Goal: Navigation & Orientation: Understand site structure

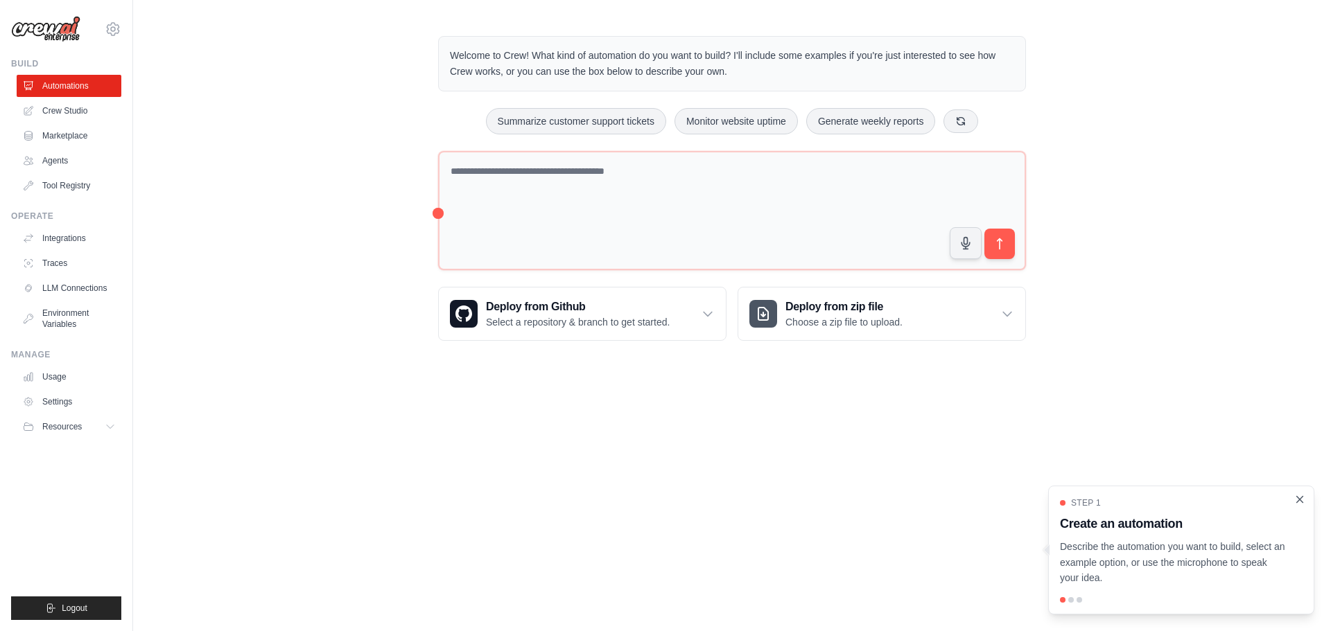
click at [1305, 499] on icon "Close walkthrough" at bounding box center [1299, 500] width 12 height 12
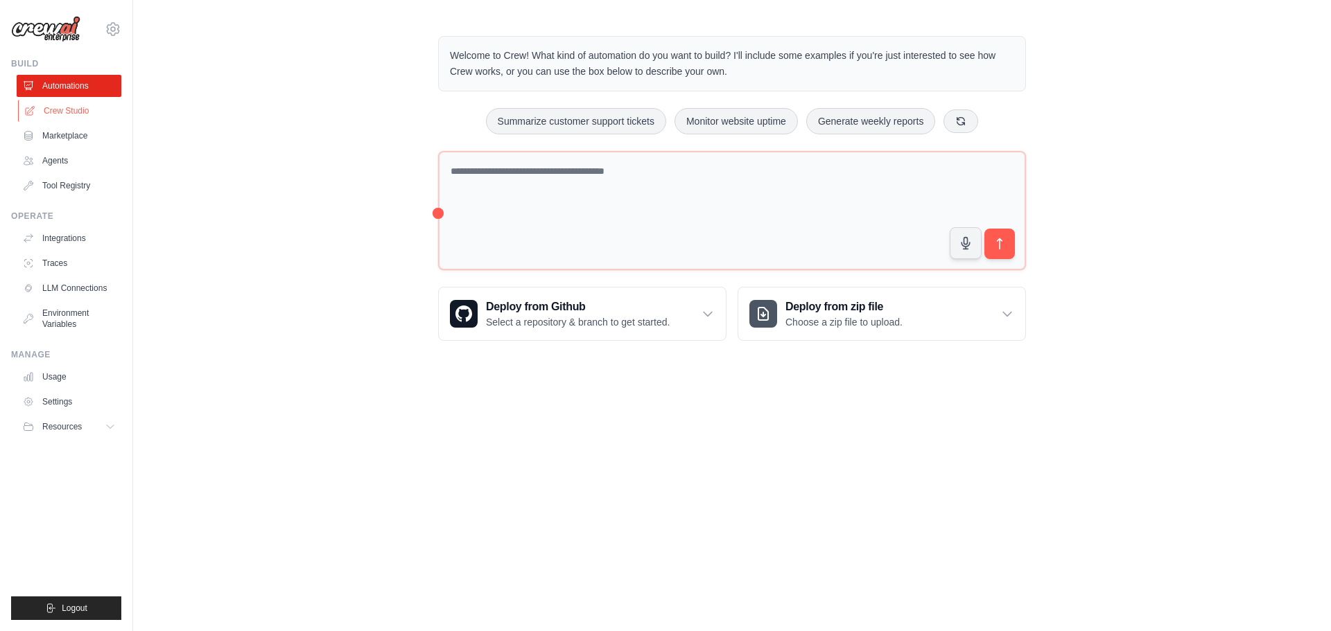
click at [81, 110] on link "Crew Studio" at bounding box center [70, 111] width 105 height 22
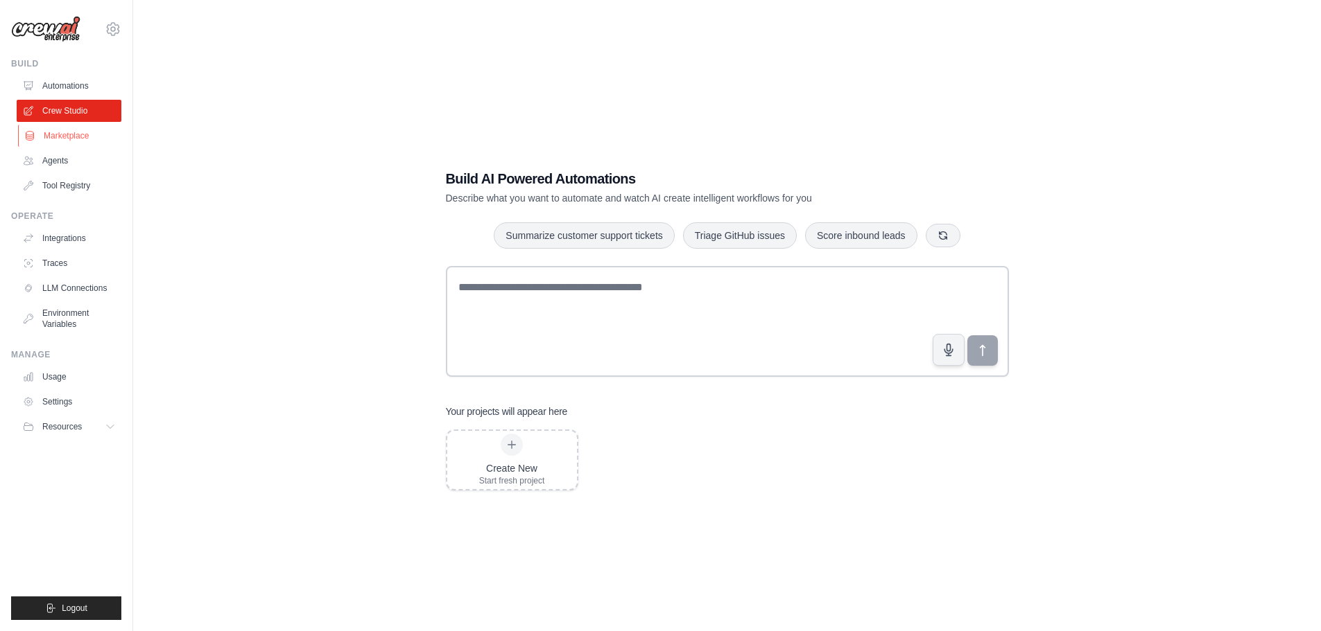
click at [54, 134] on link "Marketplace" at bounding box center [70, 136] width 105 height 22
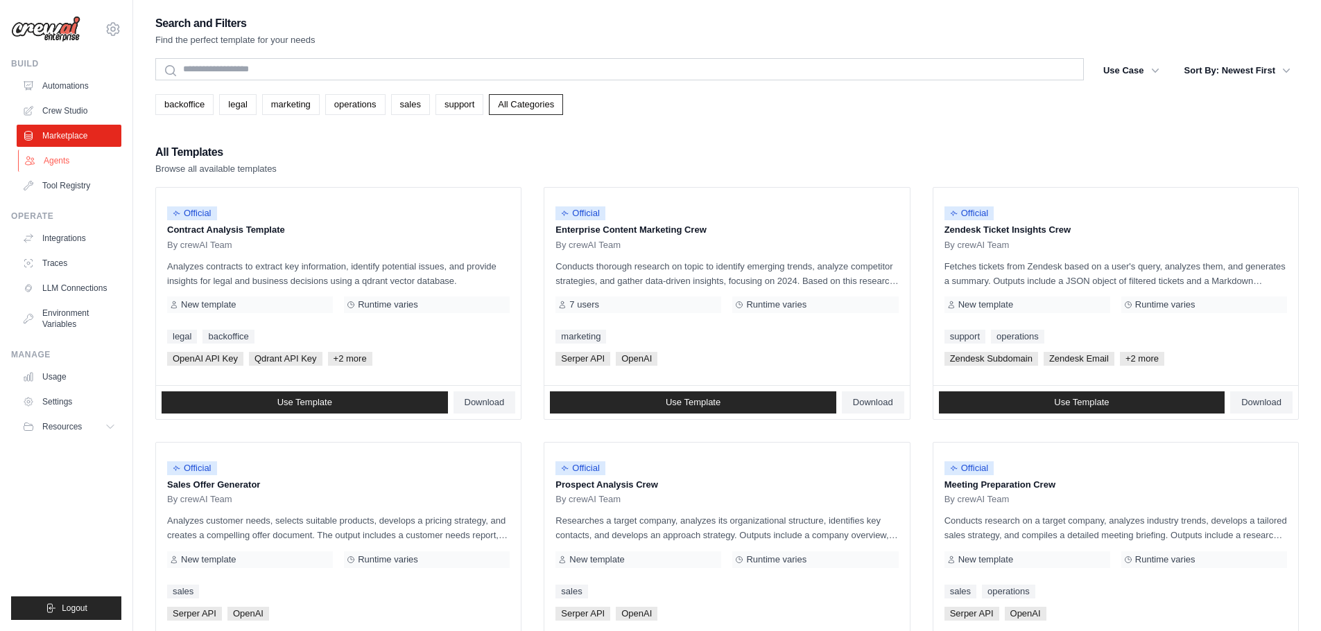
click at [62, 164] on link "Agents" at bounding box center [70, 161] width 105 height 22
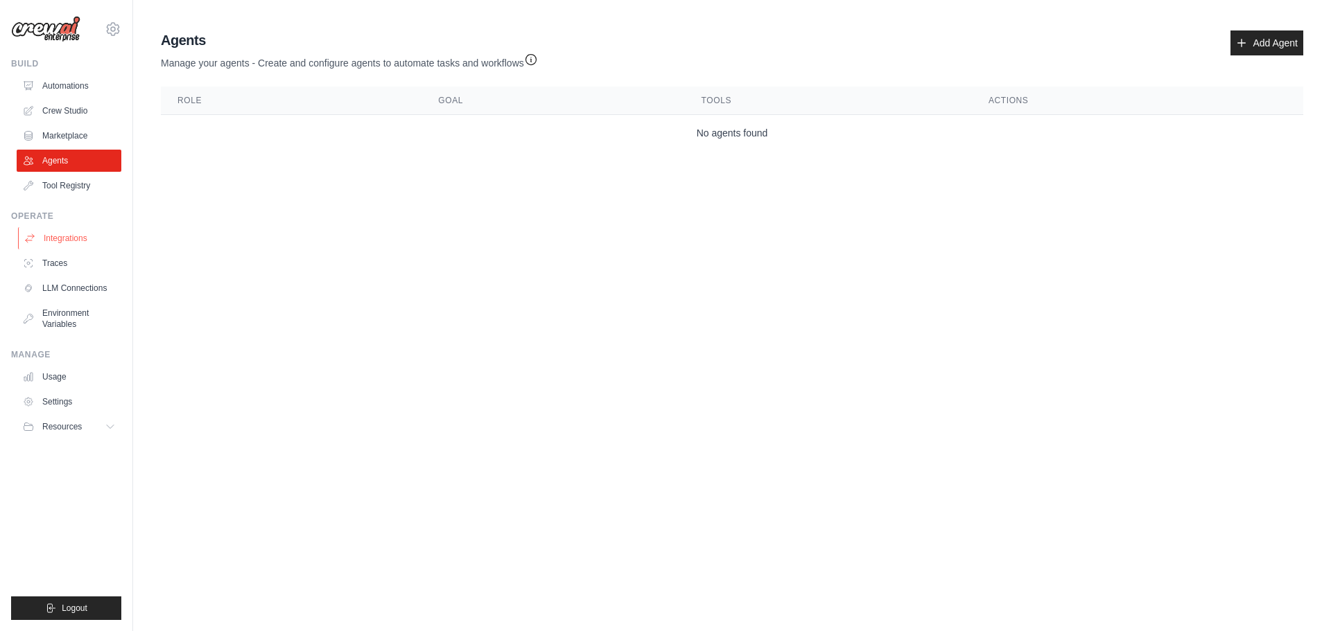
click at [70, 241] on link "Integrations" at bounding box center [70, 238] width 105 height 22
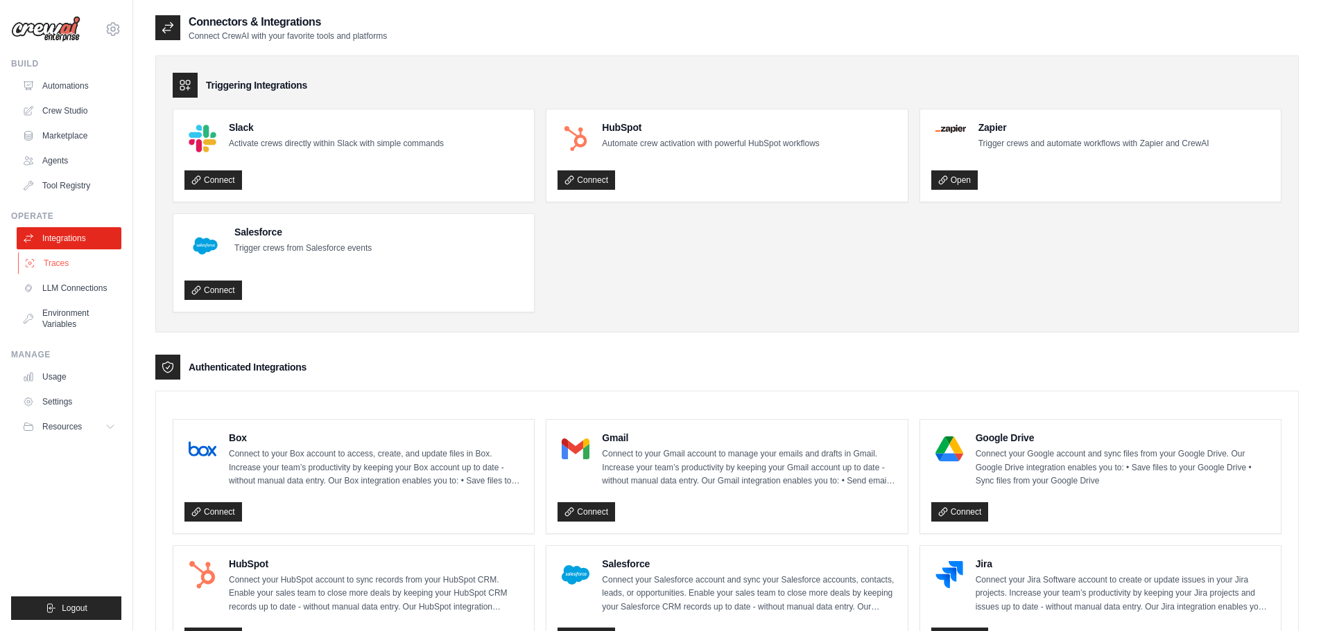
click at [64, 268] on link "Traces" at bounding box center [70, 263] width 105 height 22
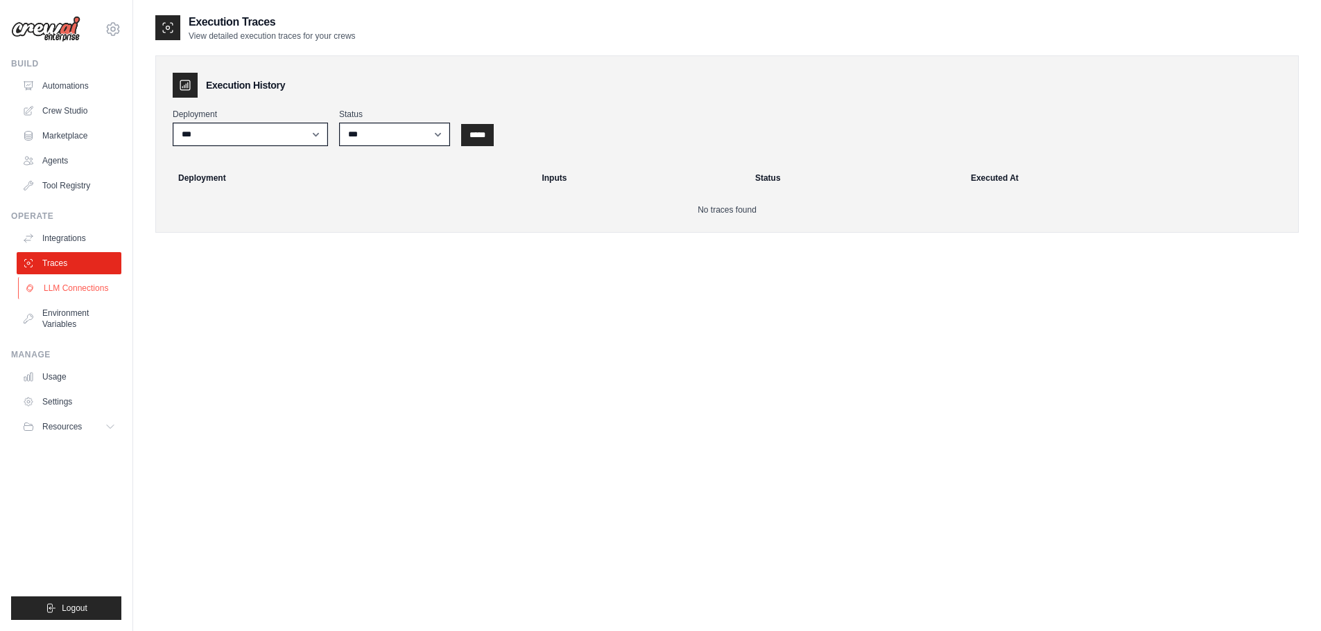
click at [95, 284] on link "LLM Connections" at bounding box center [70, 288] width 105 height 22
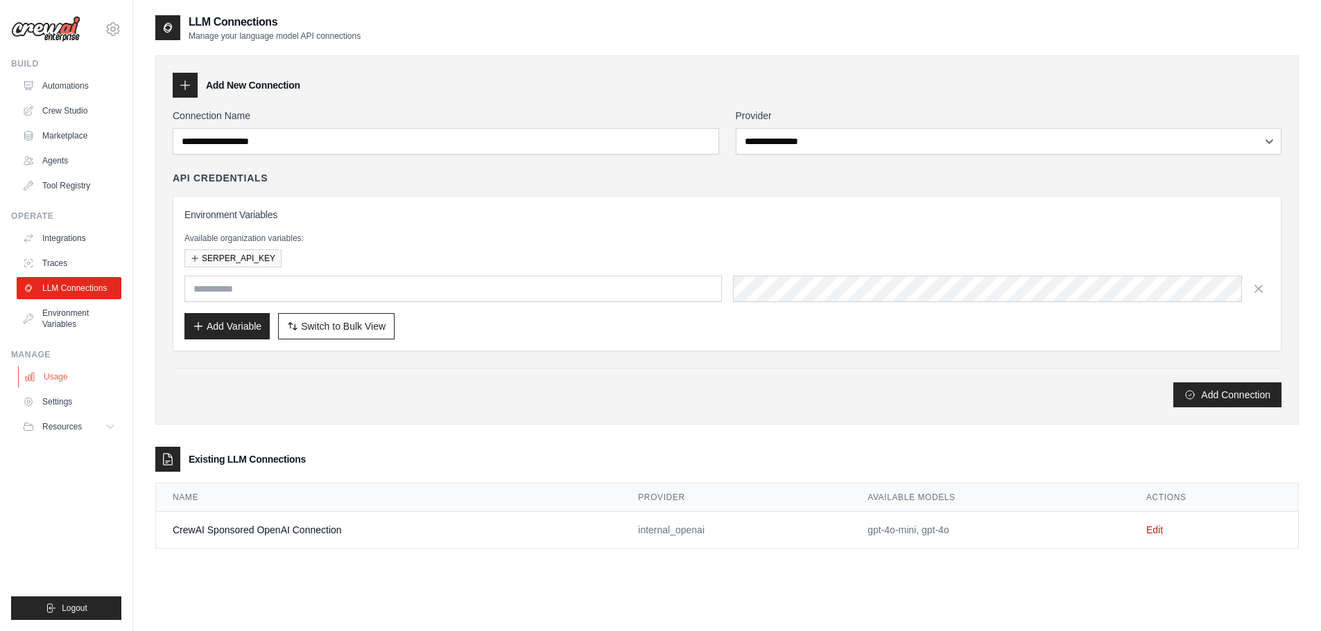
click at [75, 376] on link "Usage" at bounding box center [70, 377] width 105 height 22
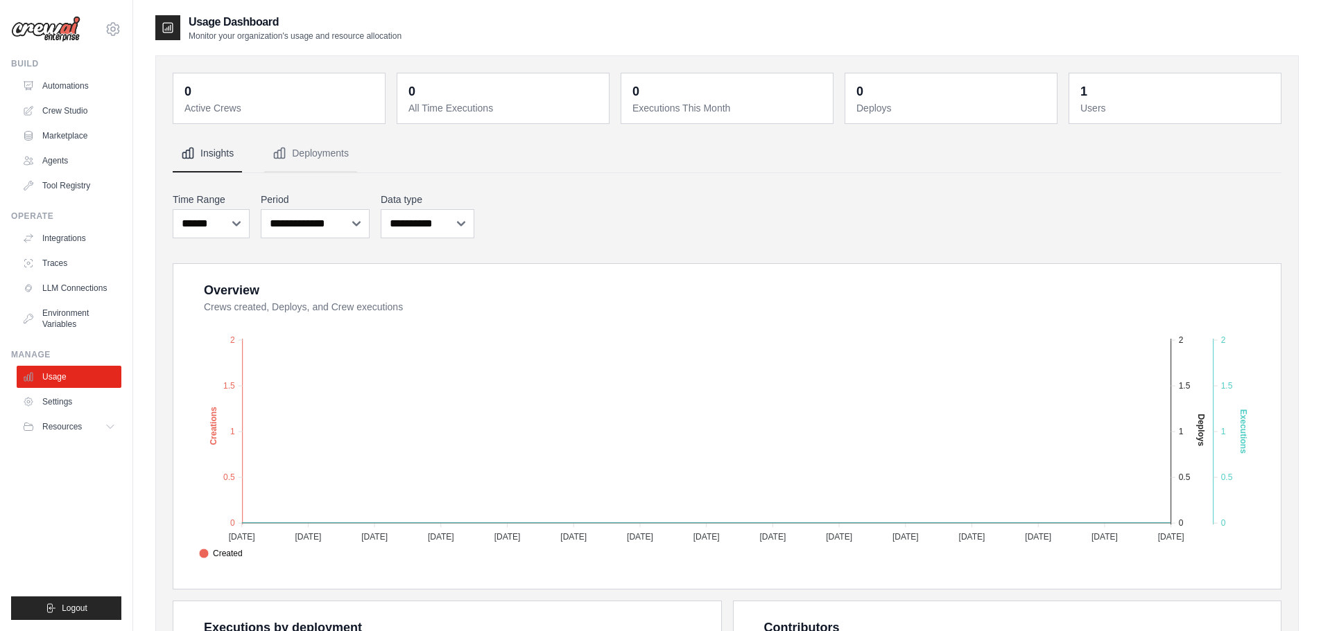
click at [73, 405] on link "Settings" at bounding box center [69, 402] width 105 height 22
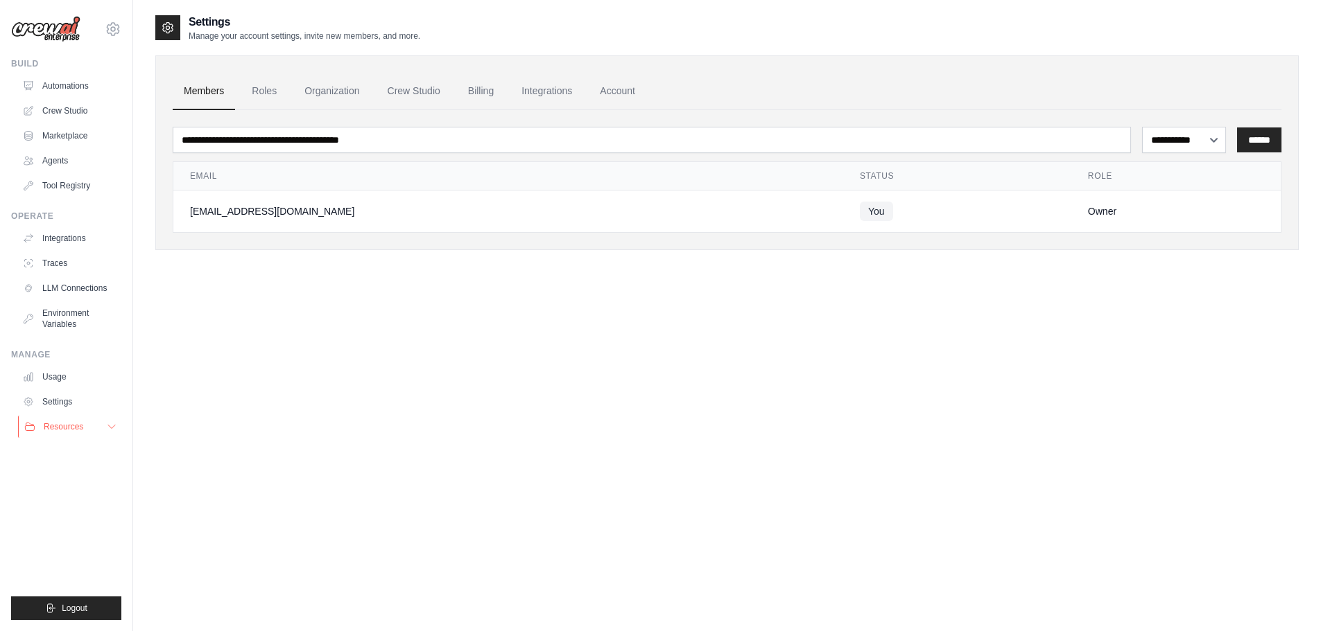
click at [72, 433] on button "Resources" at bounding box center [70, 427] width 105 height 22
click at [64, 90] on link "Automations" at bounding box center [70, 86] width 105 height 22
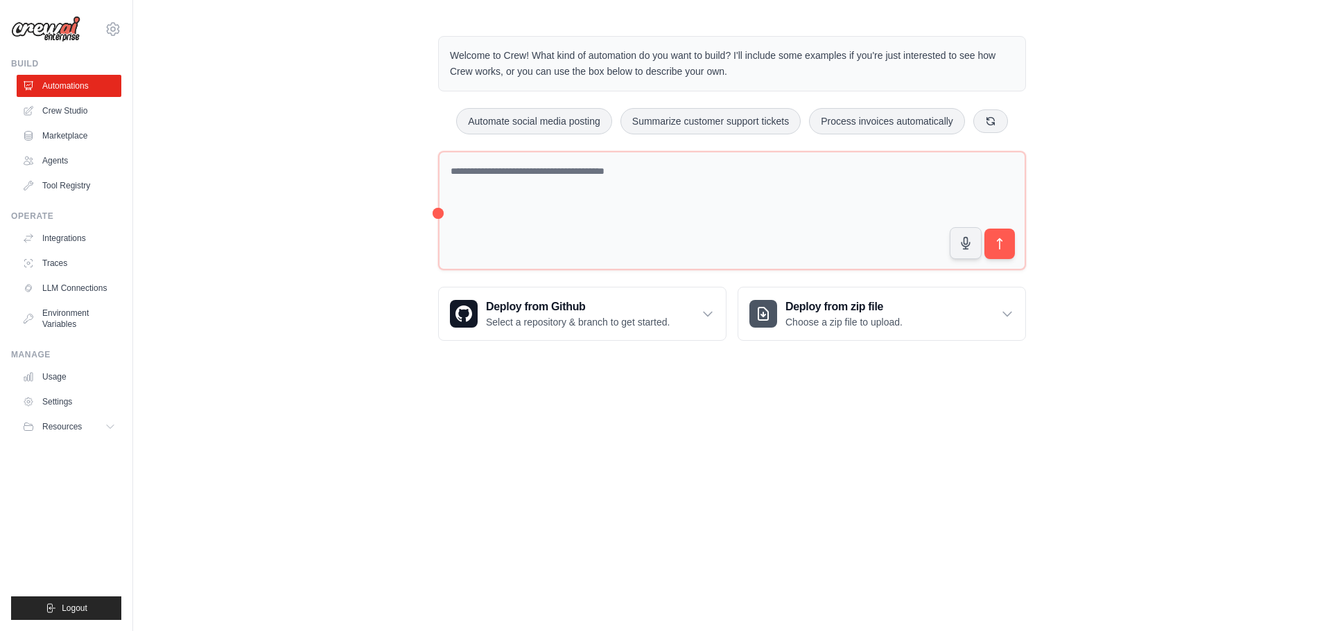
click at [63, 27] on img at bounding box center [45, 29] width 69 height 26
click at [117, 33] on icon at bounding box center [113, 29] width 12 height 12
click at [345, 139] on div "Welcome to Crew! What kind of automation do you want to build? I'll include som…" at bounding box center [732, 188] width 1198 height 349
click at [83, 113] on link "Crew Studio" at bounding box center [70, 111] width 105 height 22
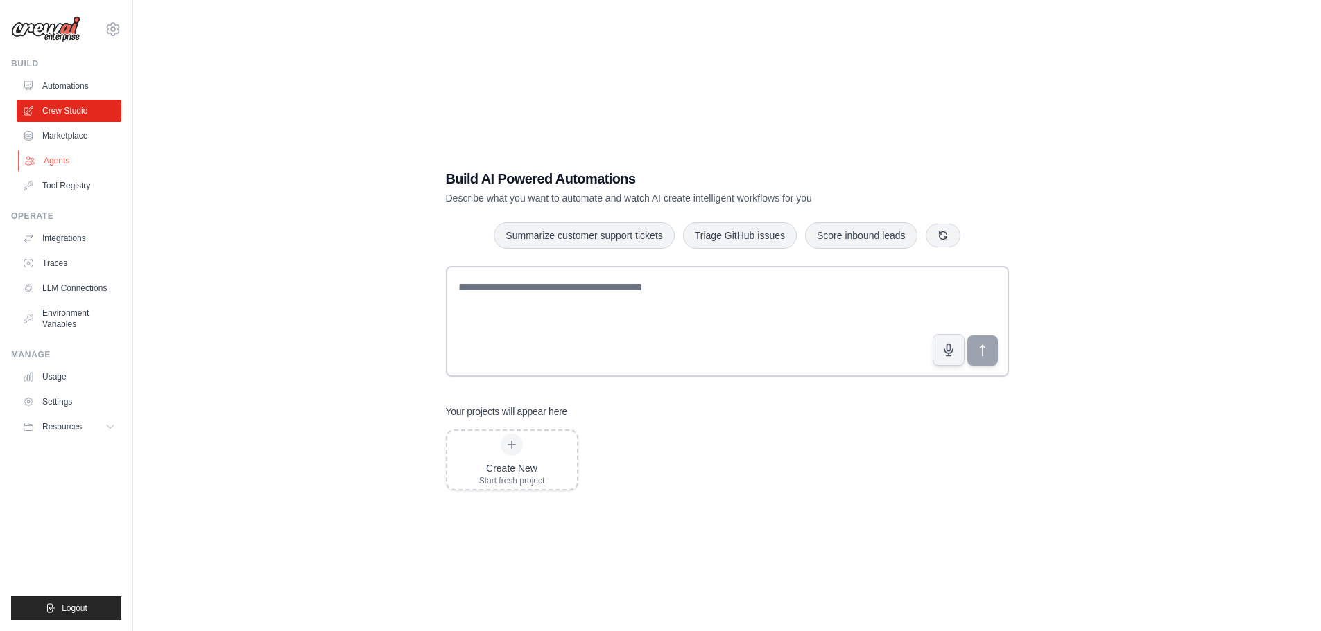
click at [62, 165] on link "Agents" at bounding box center [70, 161] width 105 height 22
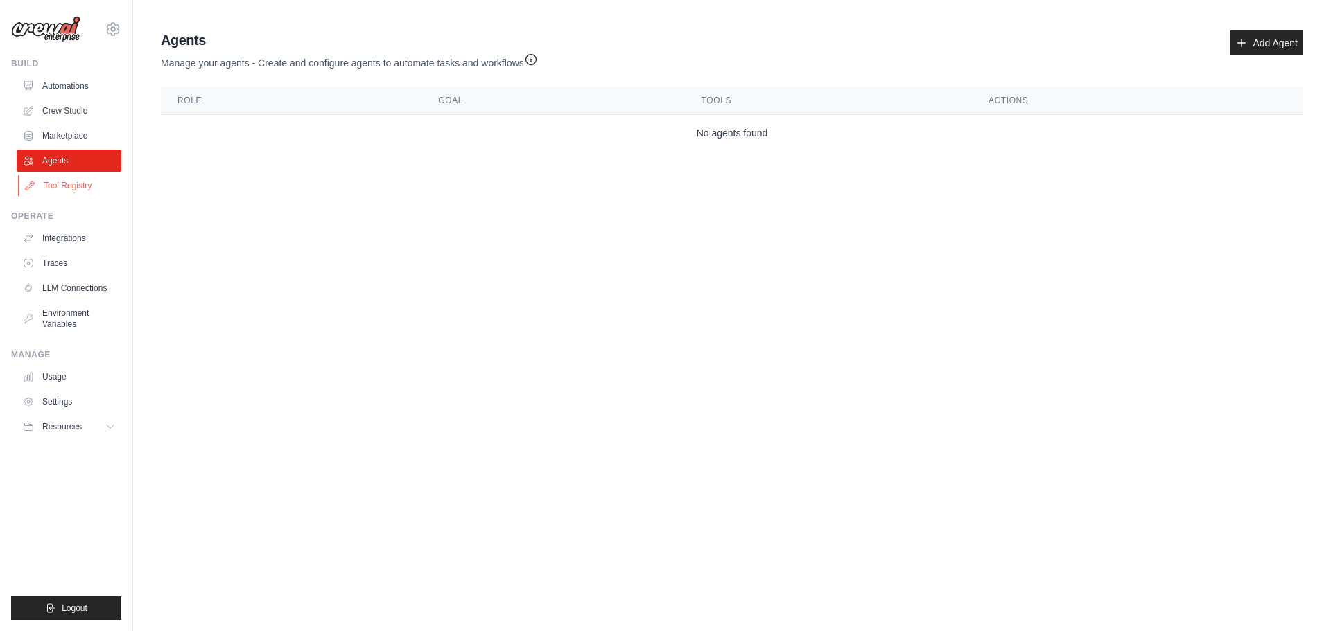
click at [69, 189] on link "Tool Registry" at bounding box center [70, 186] width 105 height 22
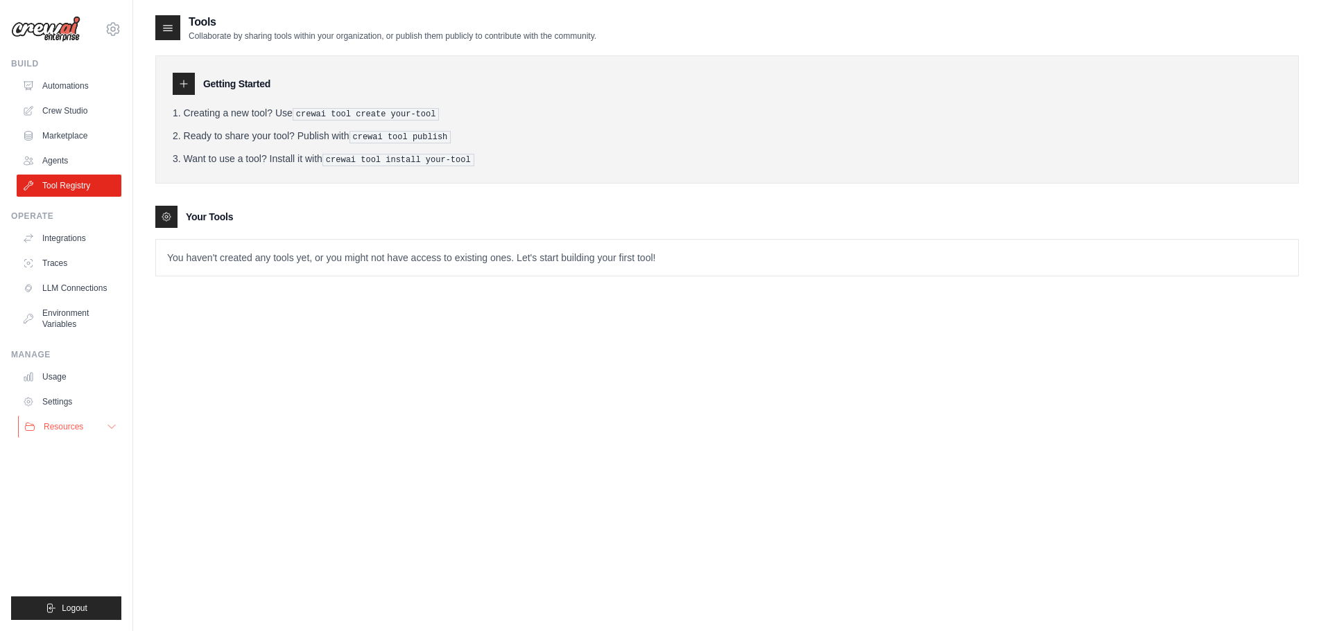
click at [96, 429] on button "Resources" at bounding box center [70, 427] width 105 height 22
click at [91, 451] on span "Documentation" at bounding box center [77, 450] width 56 height 11
